Goal: Information Seeking & Learning: Learn about a topic

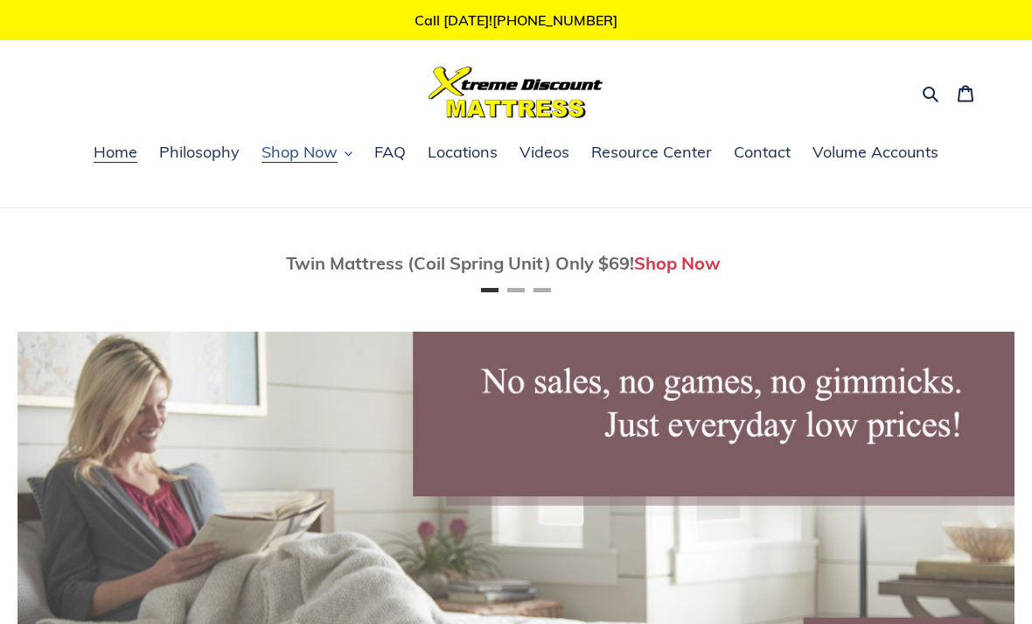
click at [331, 158] on span "Shop Now" at bounding box center [300, 152] width 76 height 21
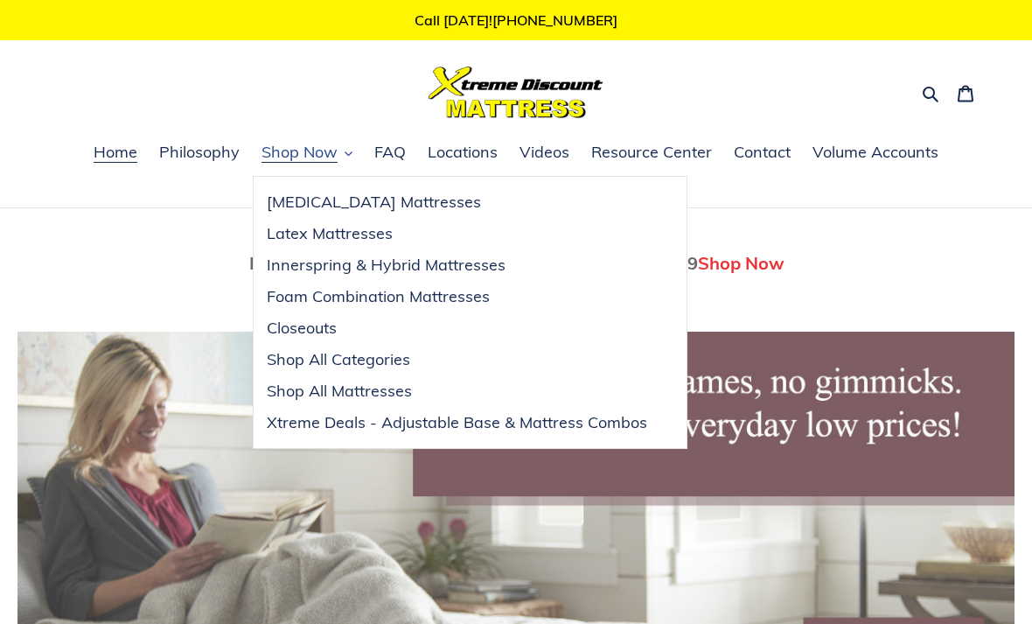
scroll to position [0, 997]
click at [307, 239] on span "Latex Mattresses" at bounding box center [330, 233] width 126 height 21
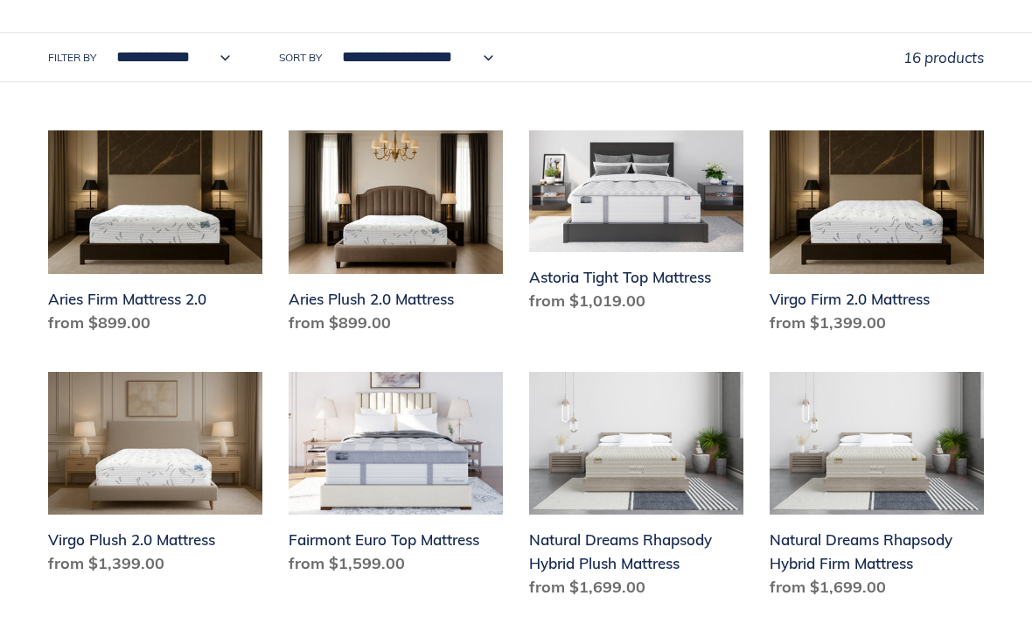
scroll to position [776, 0]
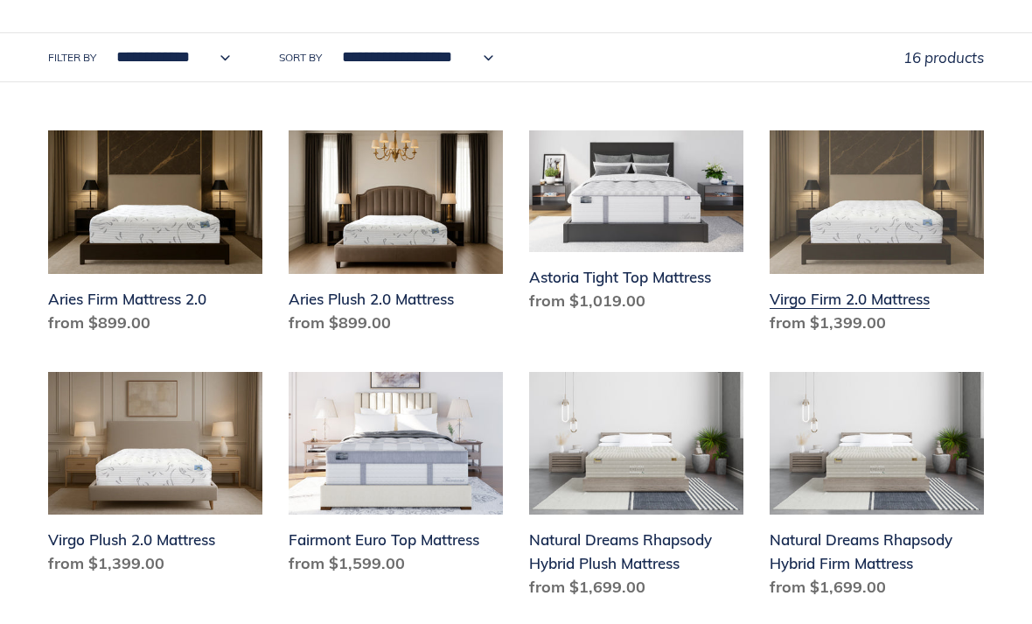
click at [845, 307] on link "Virgo Firm 2.0 Mattress" at bounding box center [877, 235] width 214 height 210
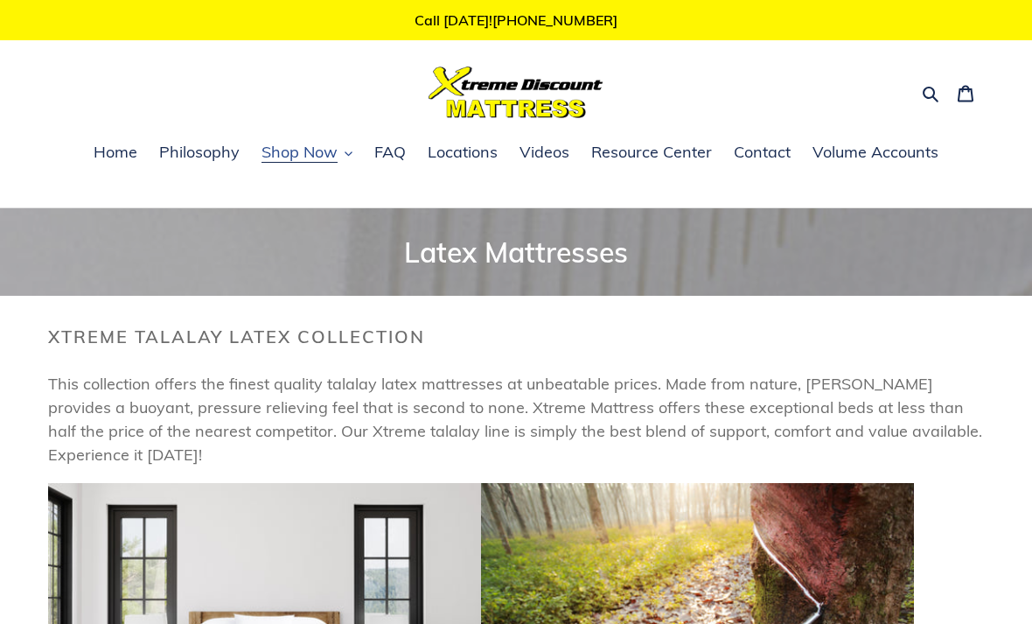
click at [343, 153] on button "Shop Now" at bounding box center [307, 153] width 108 height 26
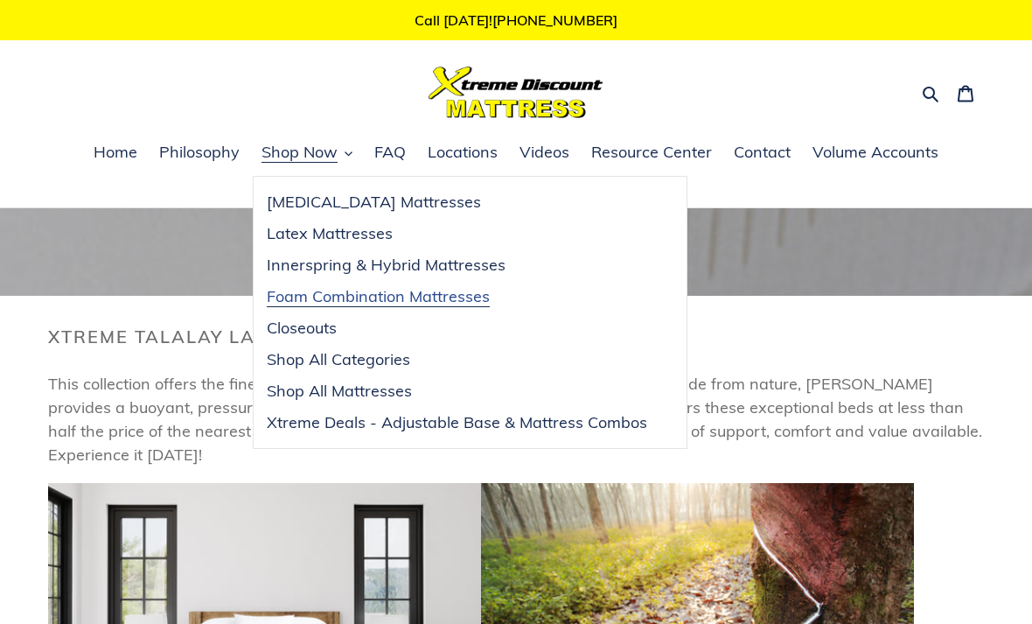
click at [299, 299] on span "Foam Combination Mattresses" at bounding box center [378, 296] width 223 height 21
click at [289, 201] on span "[MEDICAL_DATA] Mattresses" at bounding box center [374, 202] width 214 height 21
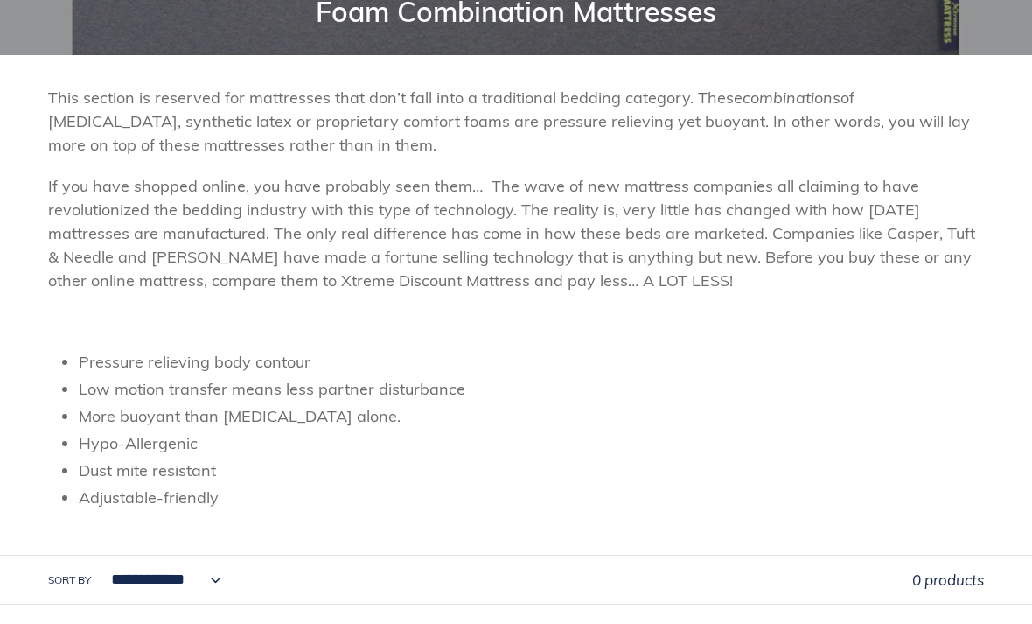
scroll to position [220, 0]
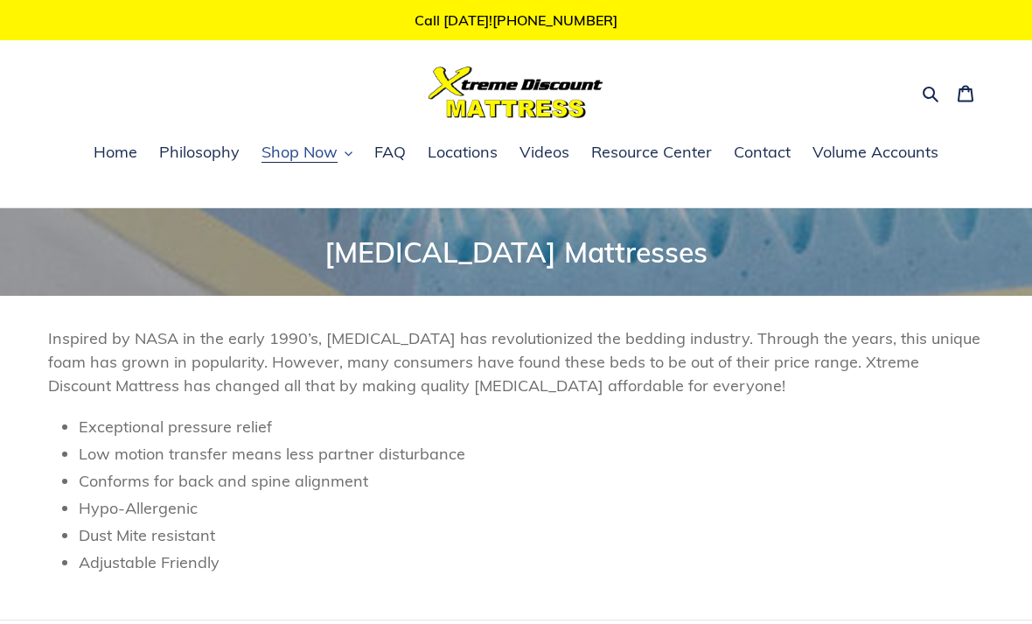
click at [340, 155] on button "Shop Now" at bounding box center [307, 153] width 108 height 26
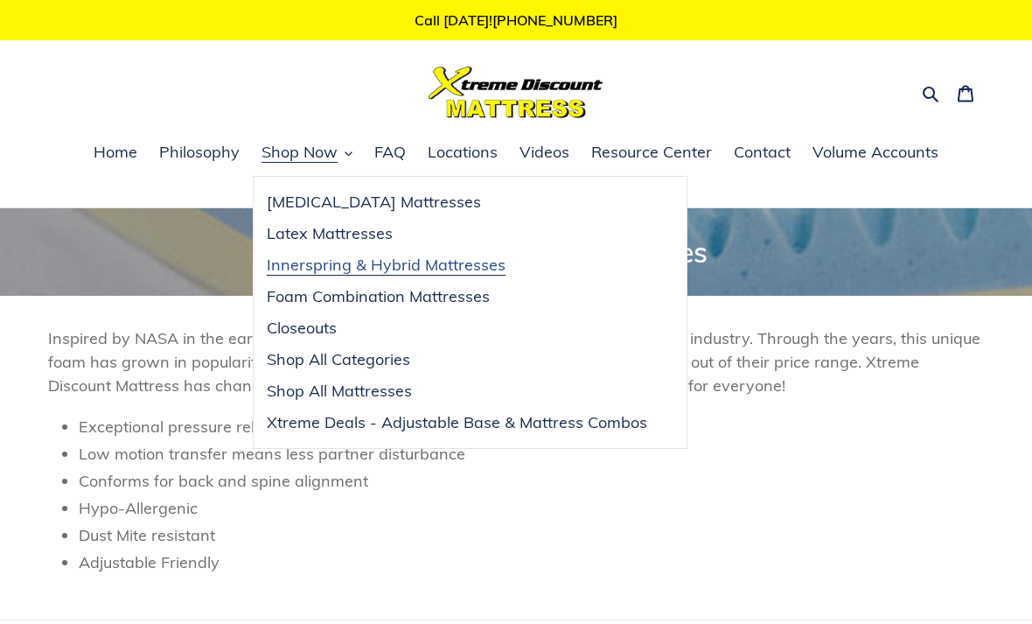
click at [287, 266] on span "Innerspring & Hybrid Mattresses" at bounding box center [386, 265] width 239 height 21
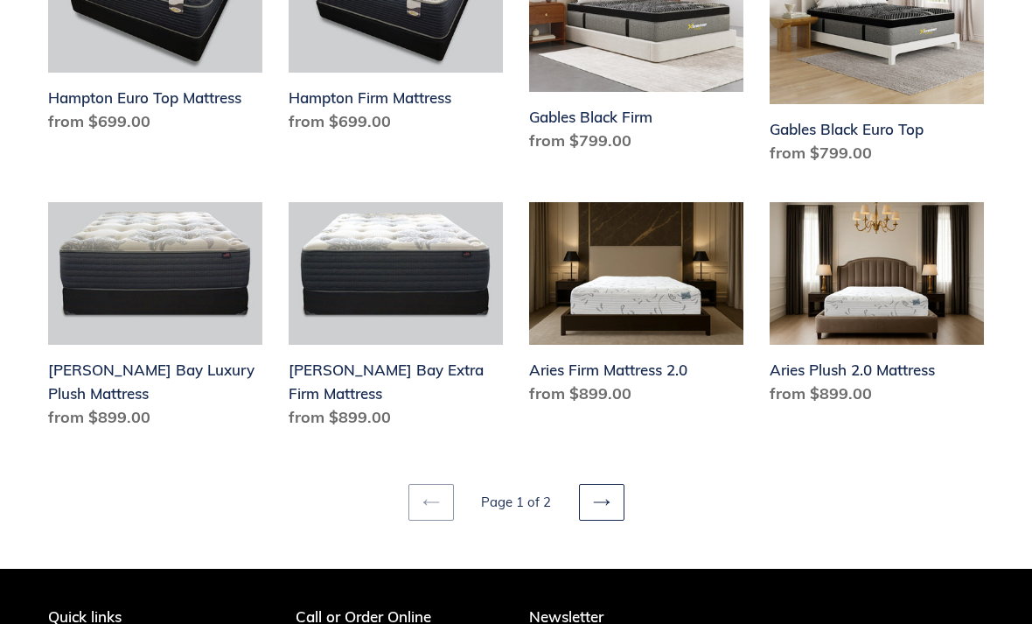
scroll to position [2362, 0]
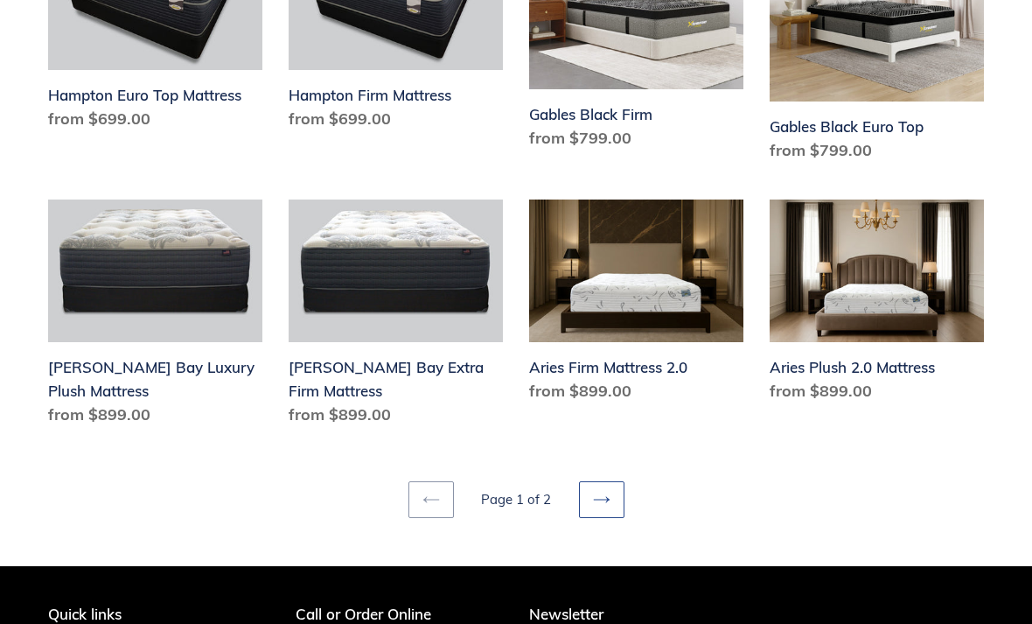
click at [605, 496] on icon at bounding box center [601, 499] width 16 height 6
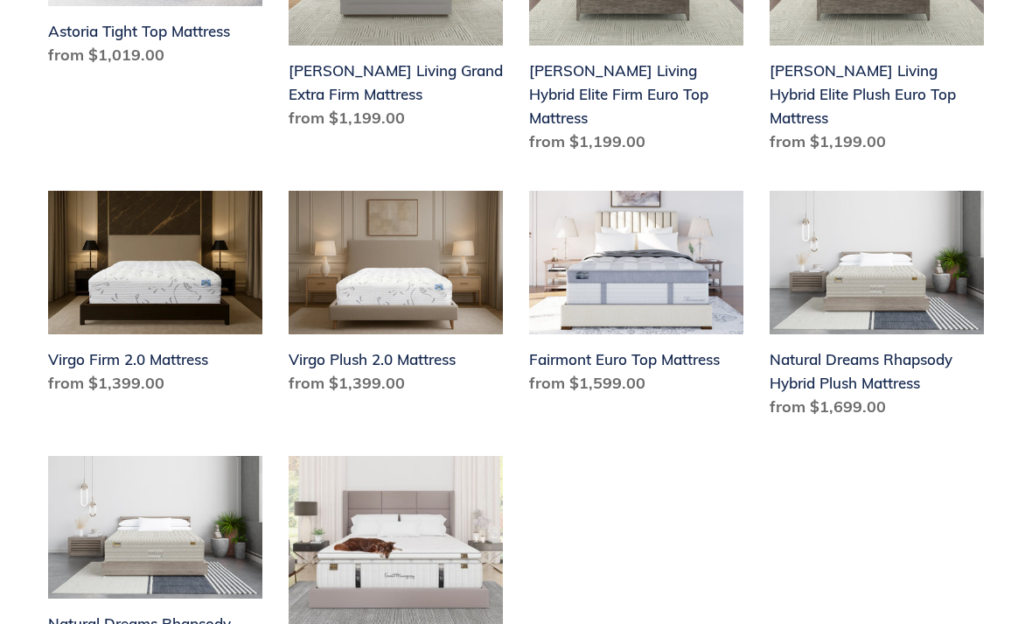
scroll to position [792, 0]
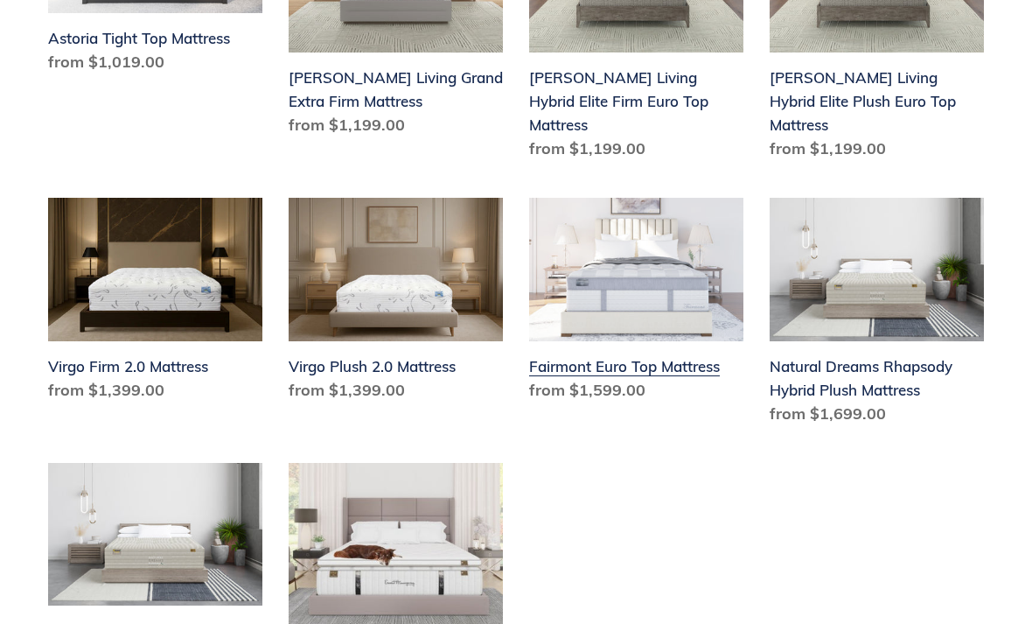
click at [623, 283] on link "Fairmont Euro Top Mattress" at bounding box center [636, 303] width 214 height 210
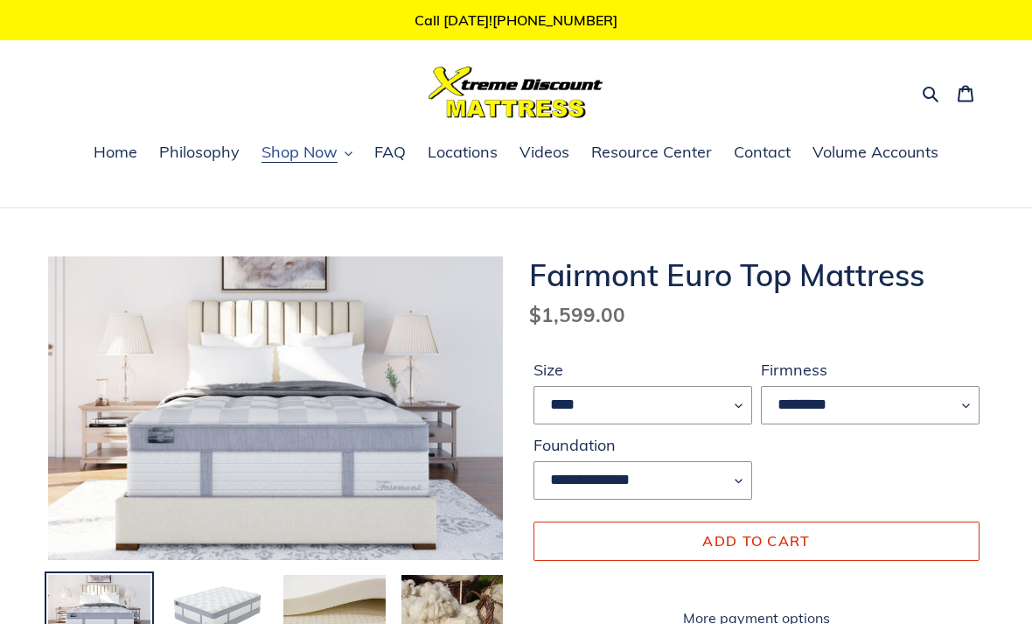
click at [346, 154] on icon "button" at bounding box center [349, 154] width 8 height 8
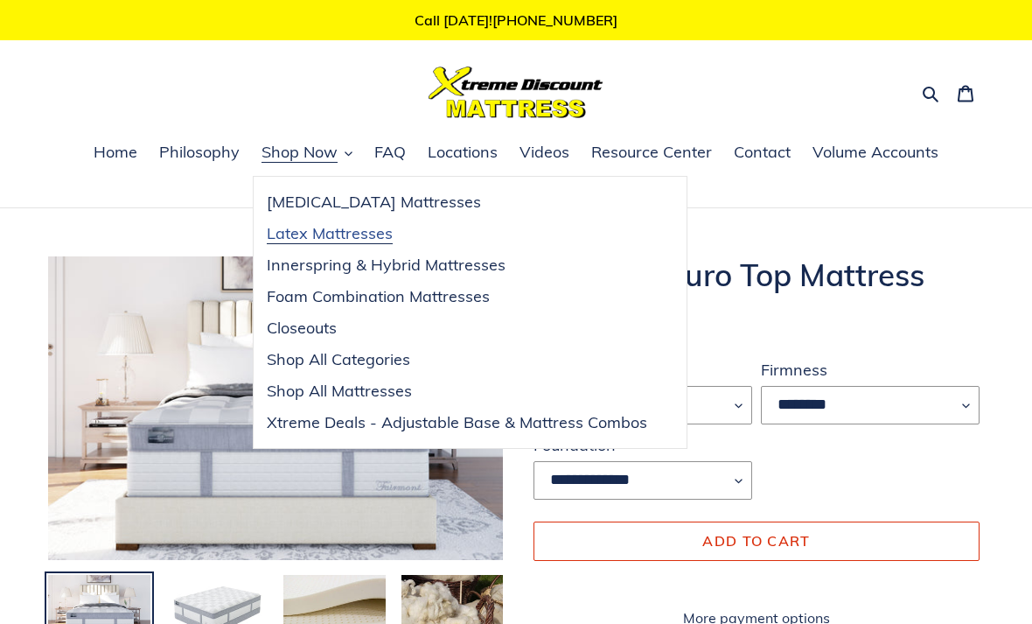
click at [283, 230] on span "Latex Mattresses" at bounding box center [330, 233] width 126 height 21
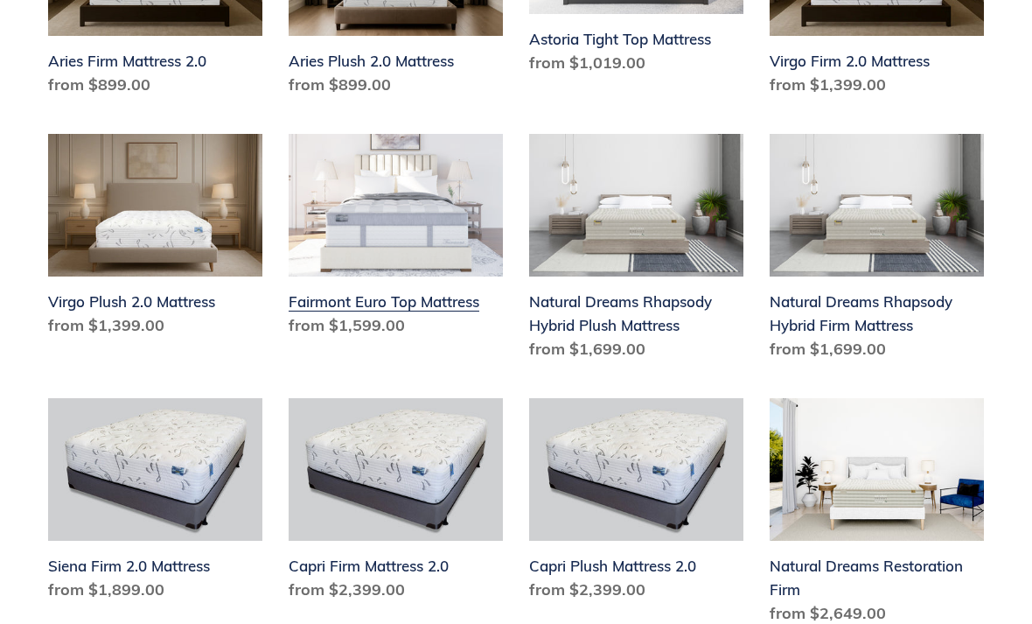
scroll to position [1014, 0]
click at [361, 306] on link "Fairmont Euro Top Mattress" at bounding box center [396, 239] width 214 height 210
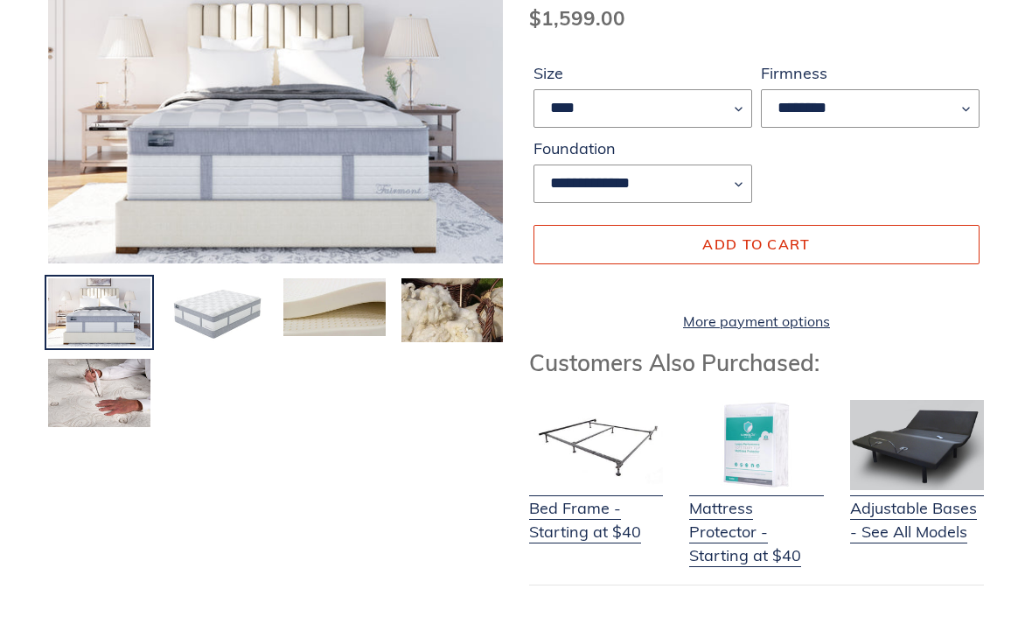
scroll to position [297, 0]
click at [226, 320] on img at bounding box center [217, 312] width 106 height 72
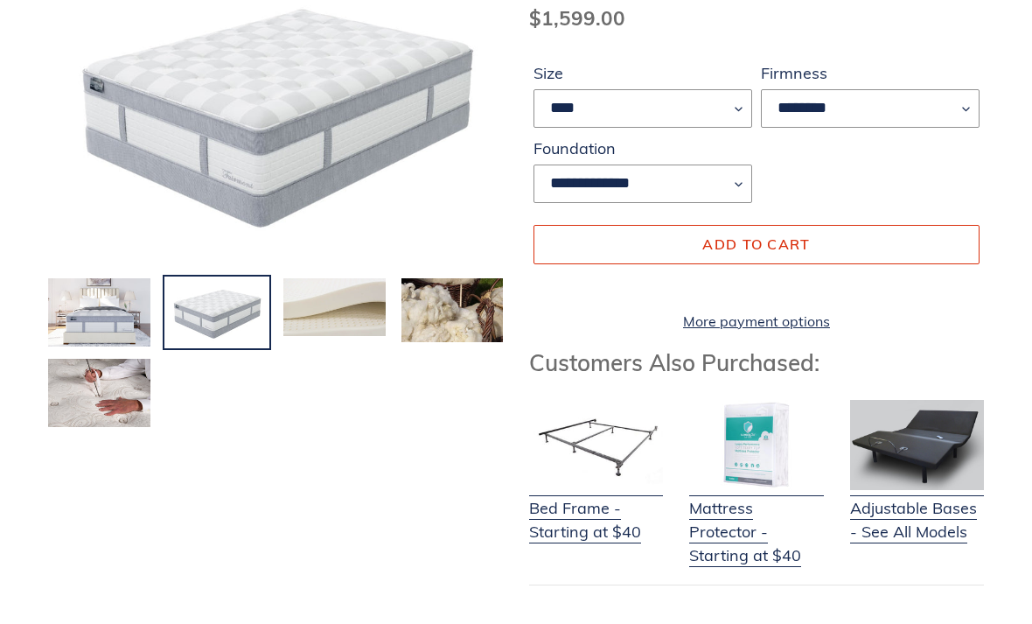
click at [304, 310] on img at bounding box center [335, 306] width 106 height 61
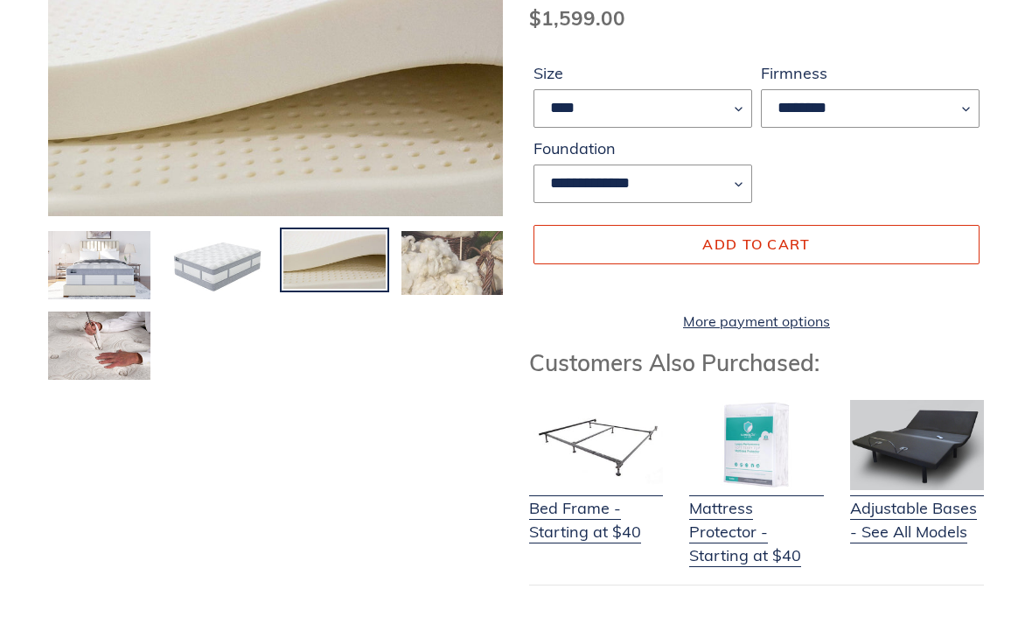
click at [422, 276] on img at bounding box center [453, 262] width 106 height 67
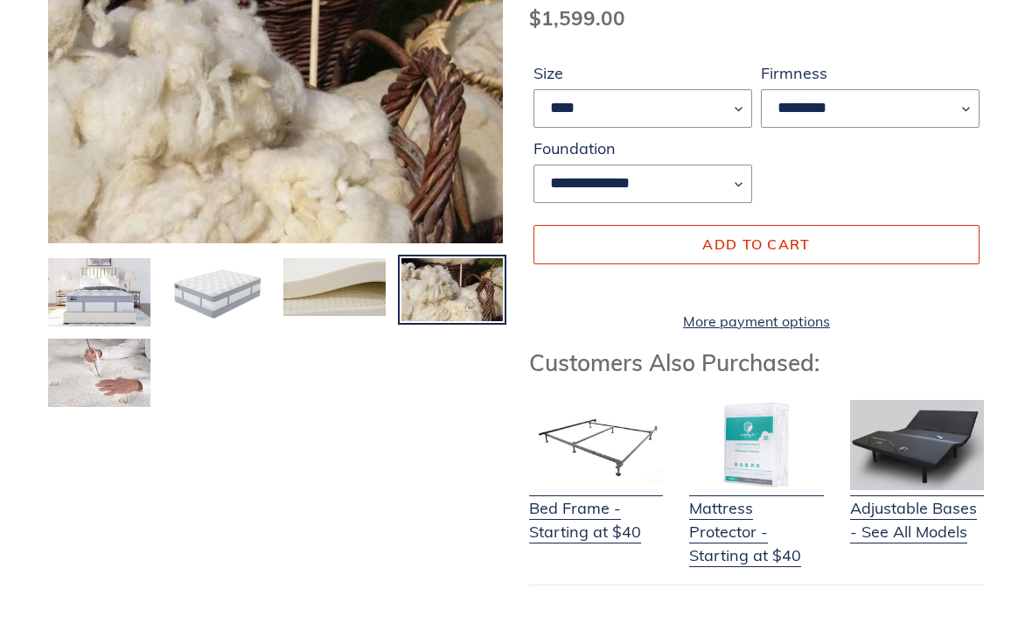
click at [84, 375] on img at bounding box center [99, 373] width 106 height 72
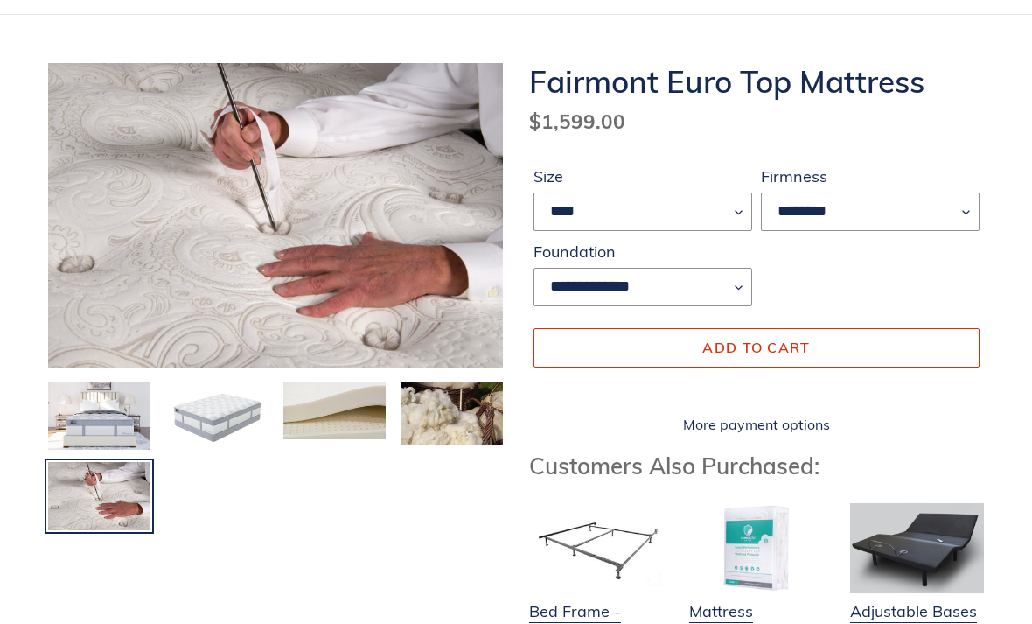
scroll to position [0, 0]
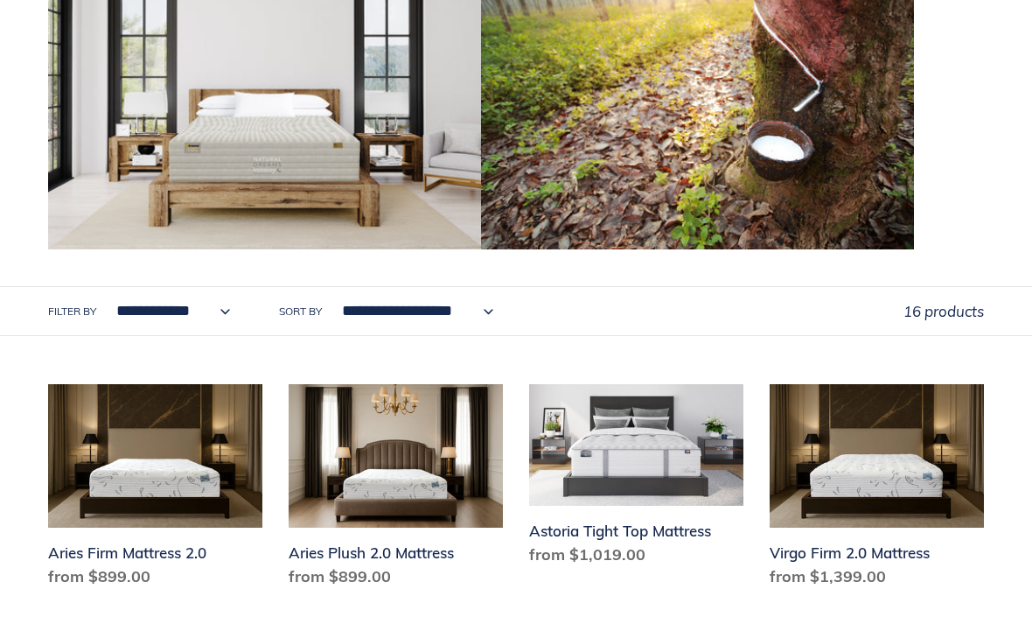
scroll to position [521, 0]
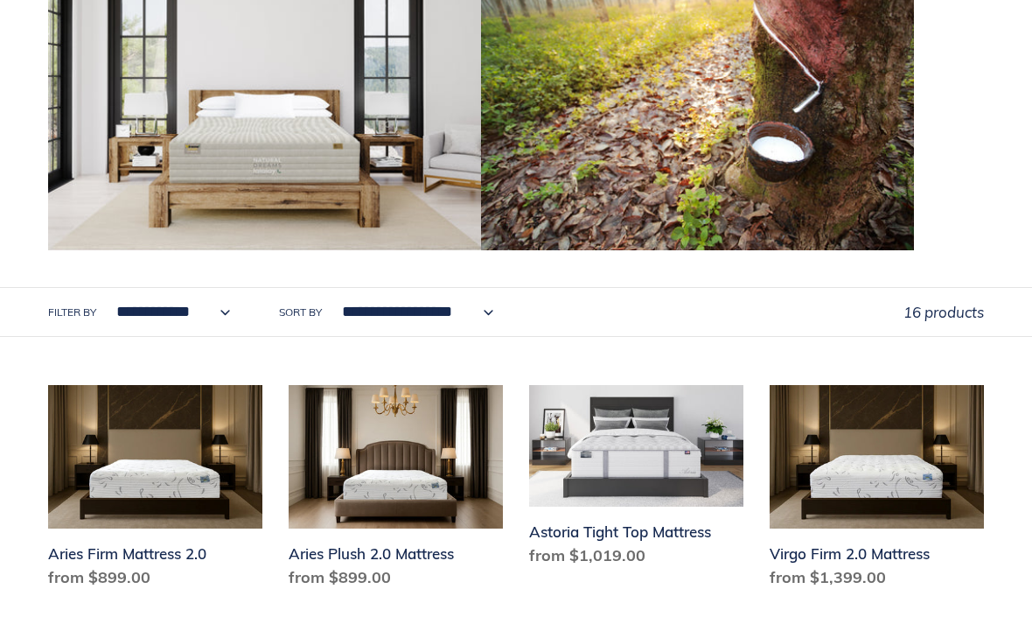
click at [219, 310] on select "**********" at bounding box center [169, 312] width 136 height 48
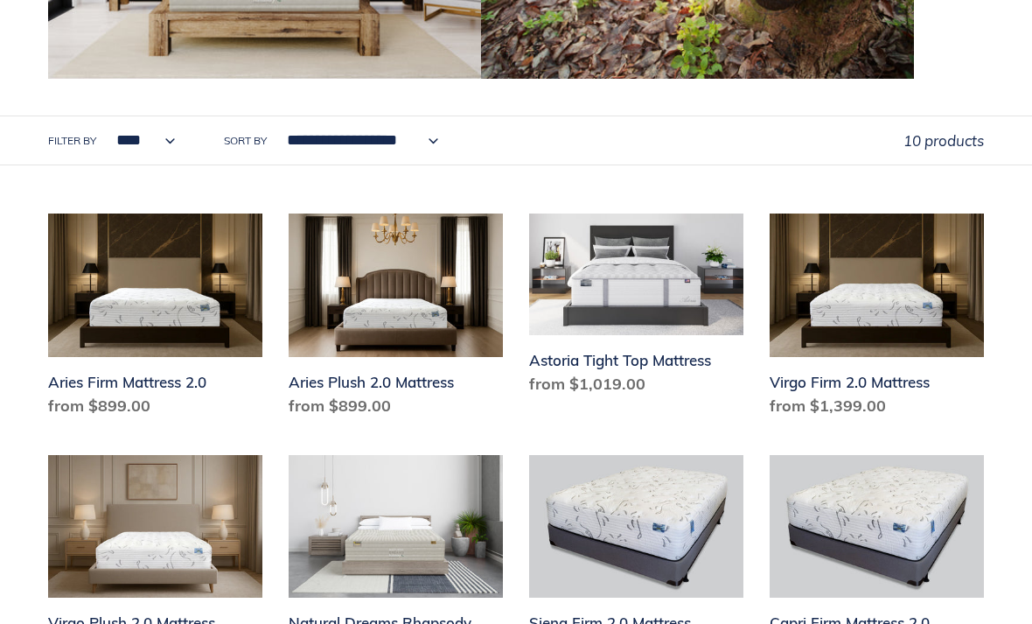
scroll to position [665, 0]
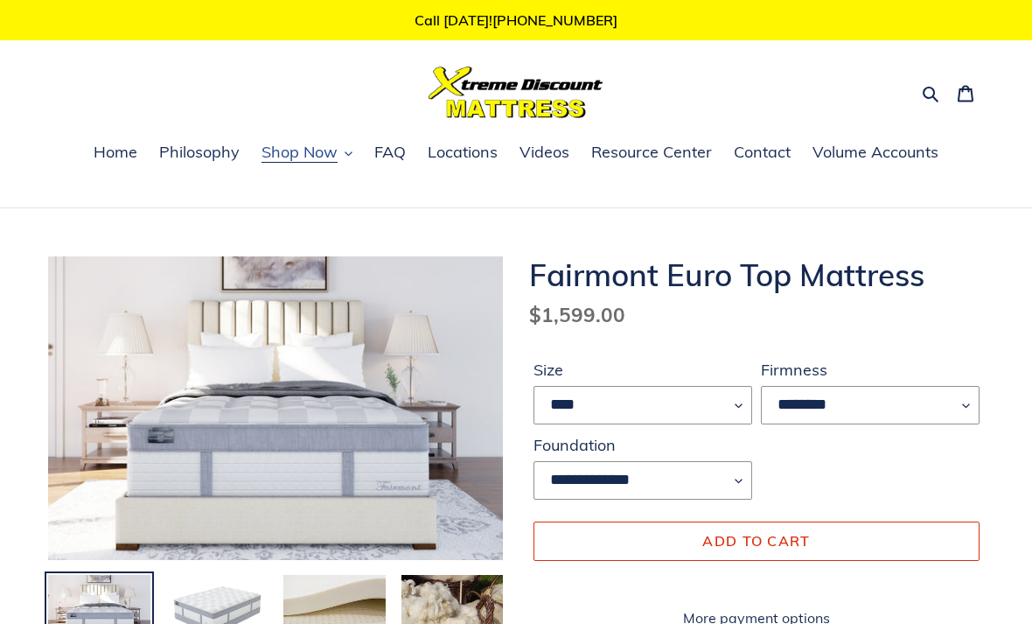
click at [339, 148] on button "Shop Now" at bounding box center [307, 153] width 108 height 26
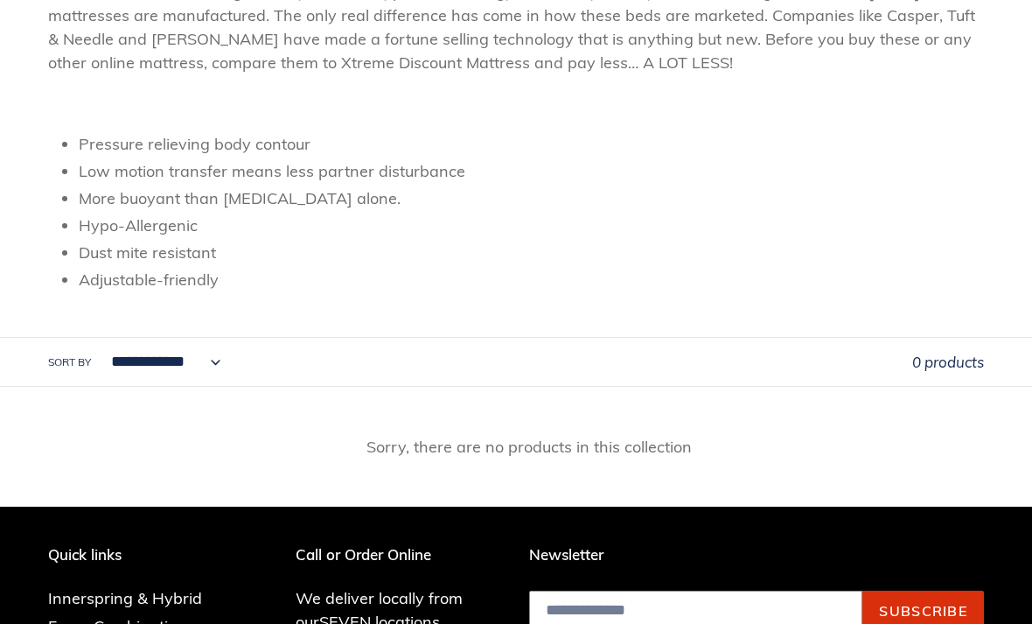
scroll to position [471, 0]
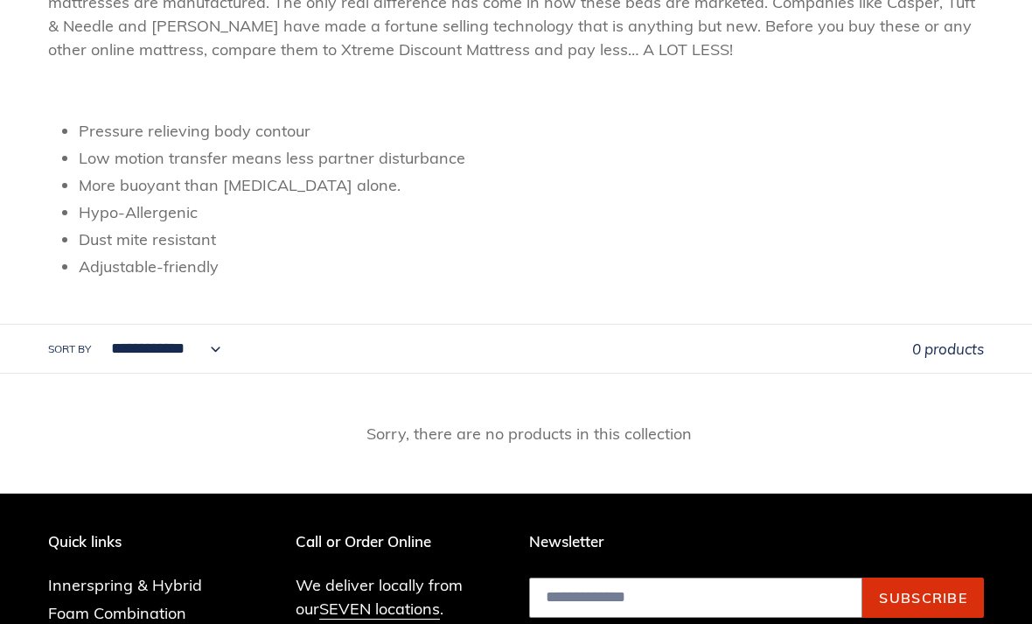
click at [223, 345] on select "**********" at bounding box center [161, 349] width 132 height 48
select select "******"
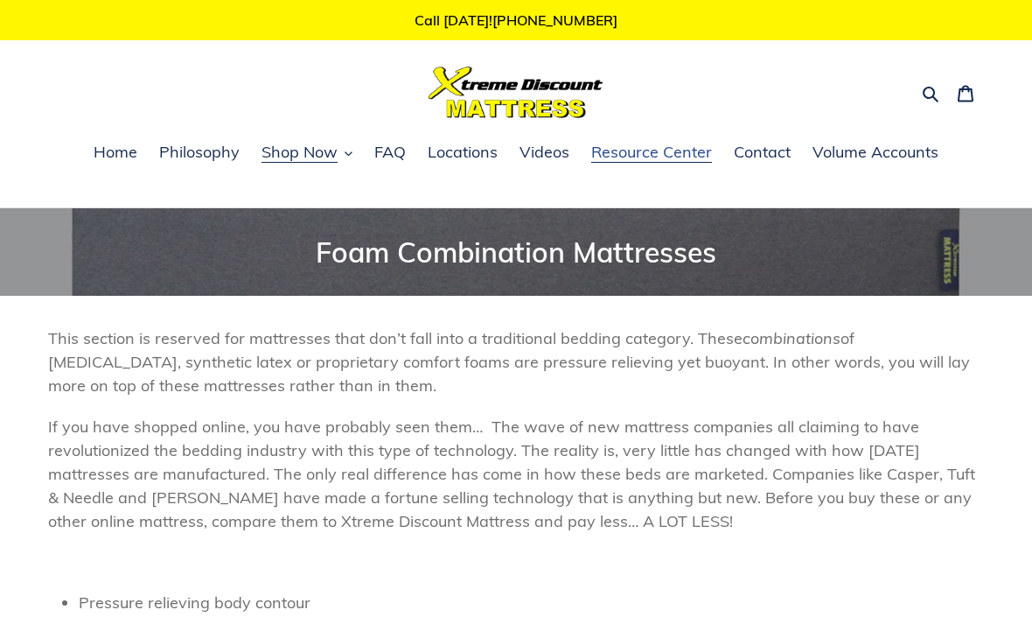
click at [645, 157] on span "Resource Center" at bounding box center [651, 152] width 121 height 21
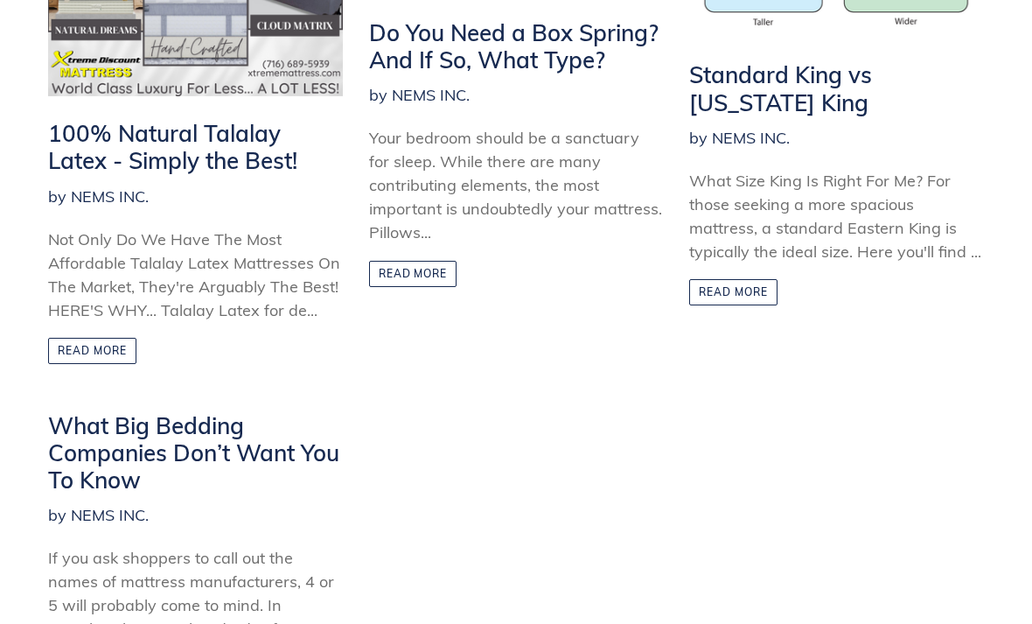
scroll to position [495, 0]
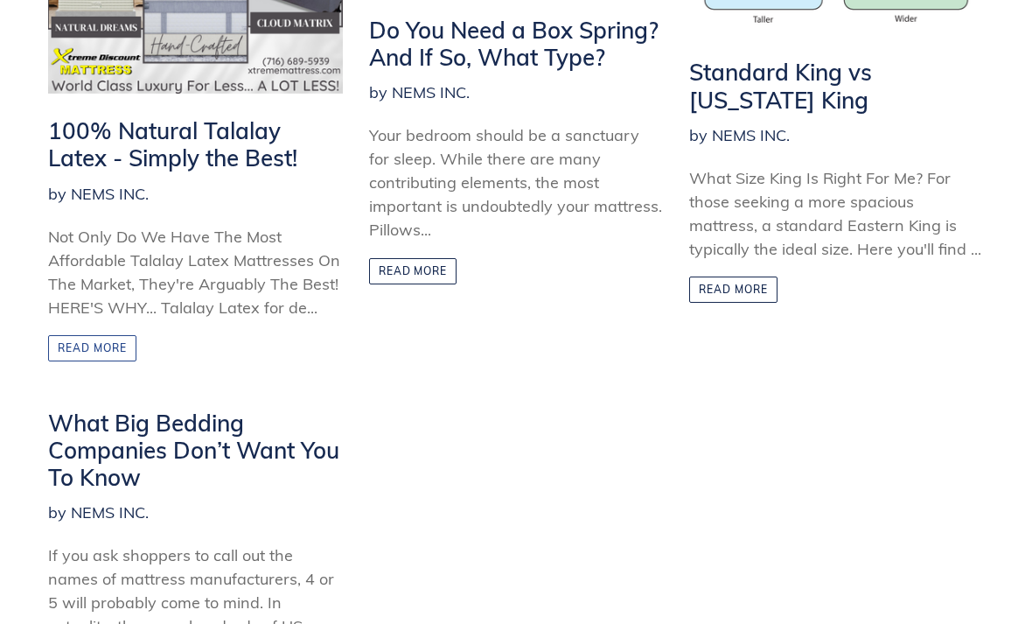
click at [70, 346] on link "Read more" at bounding box center [92, 348] width 88 height 26
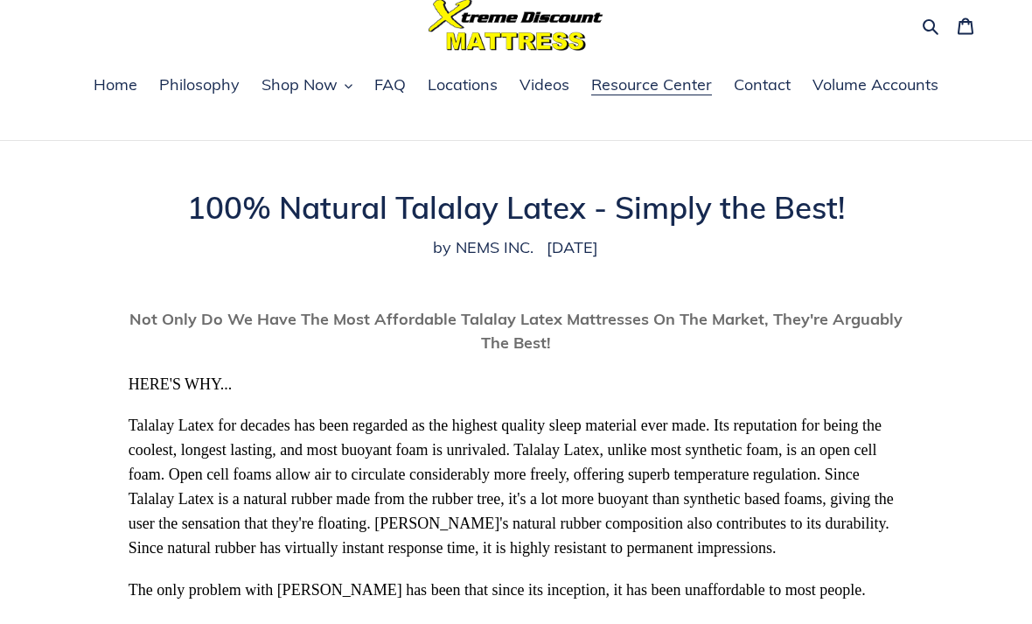
scroll to position [66, 0]
click at [542, 97] on link "Videos" at bounding box center [544, 86] width 67 height 26
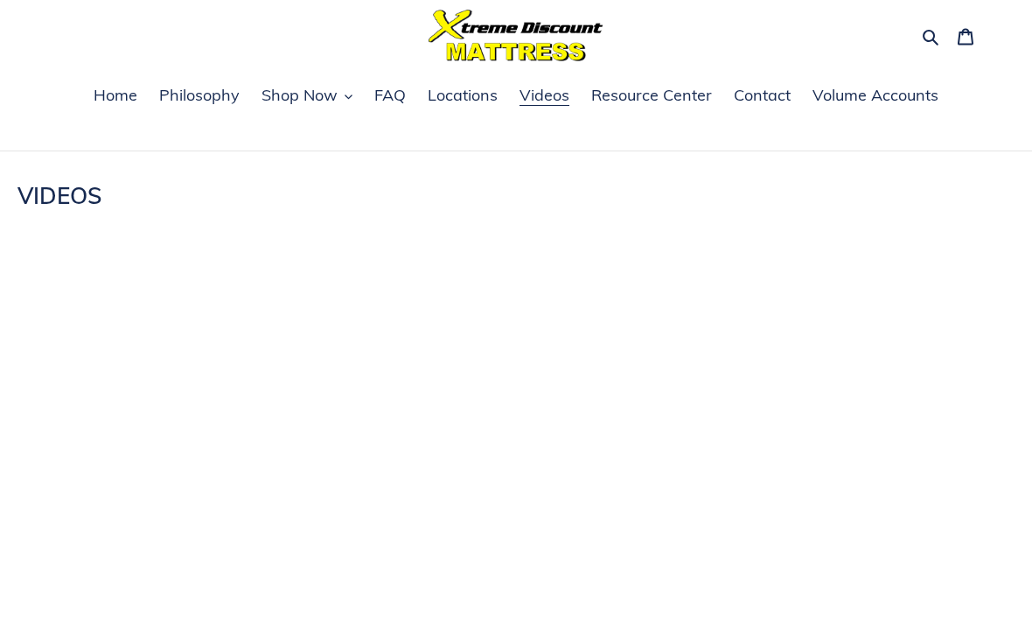
scroll to position [54, 0]
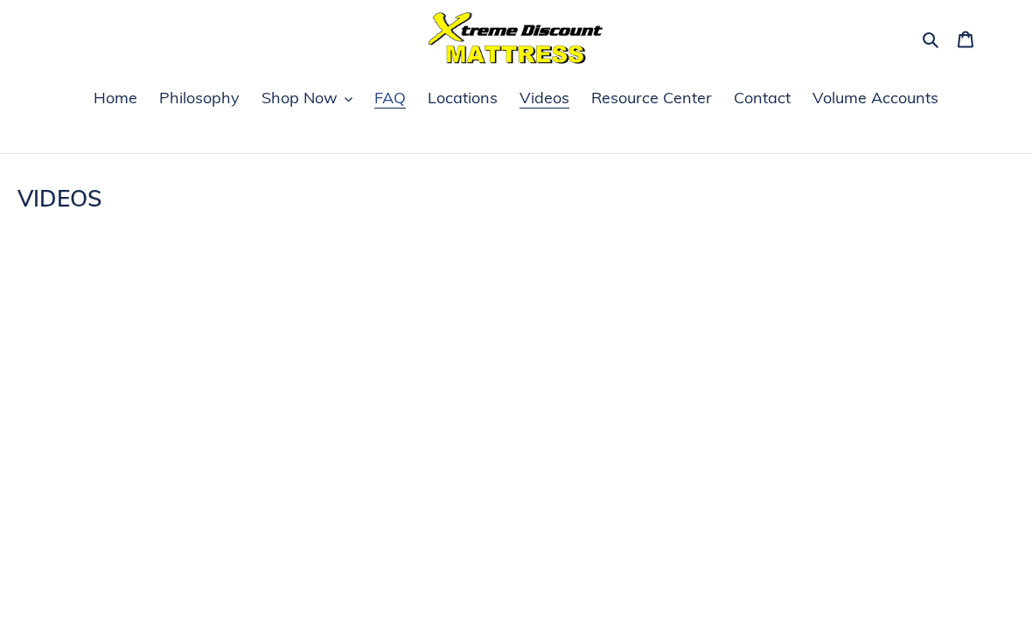
click at [397, 101] on span "FAQ" at bounding box center [389, 97] width 31 height 21
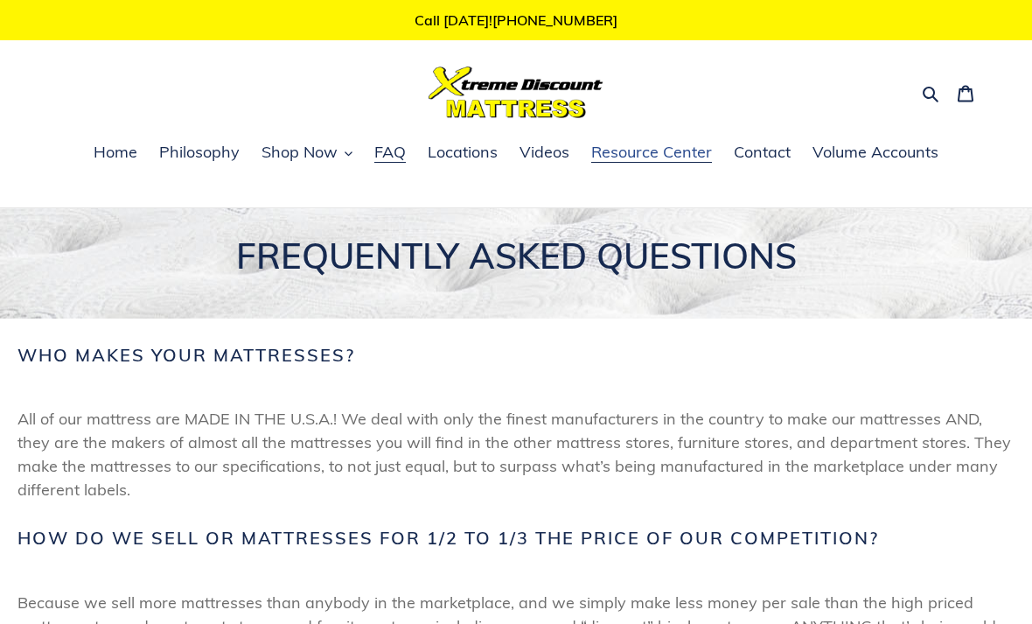
click at [648, 143] on span "Resource Center" at bounding box center [651, 152] width 121 height 21
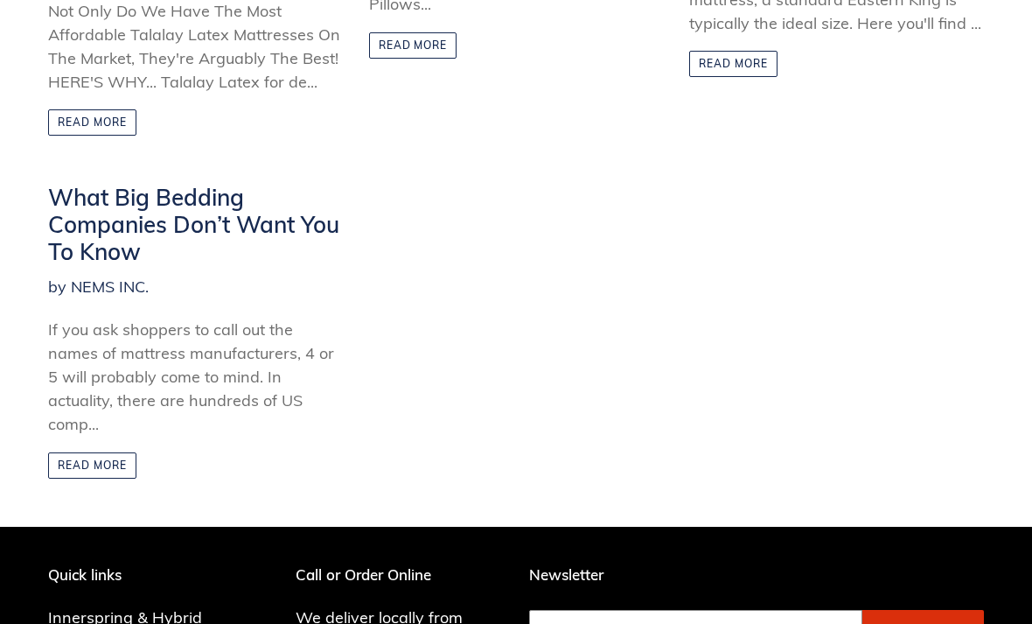
scroll to position [721, 0]
